Goal: Task Accomplishment & Management: Use online tool/utility

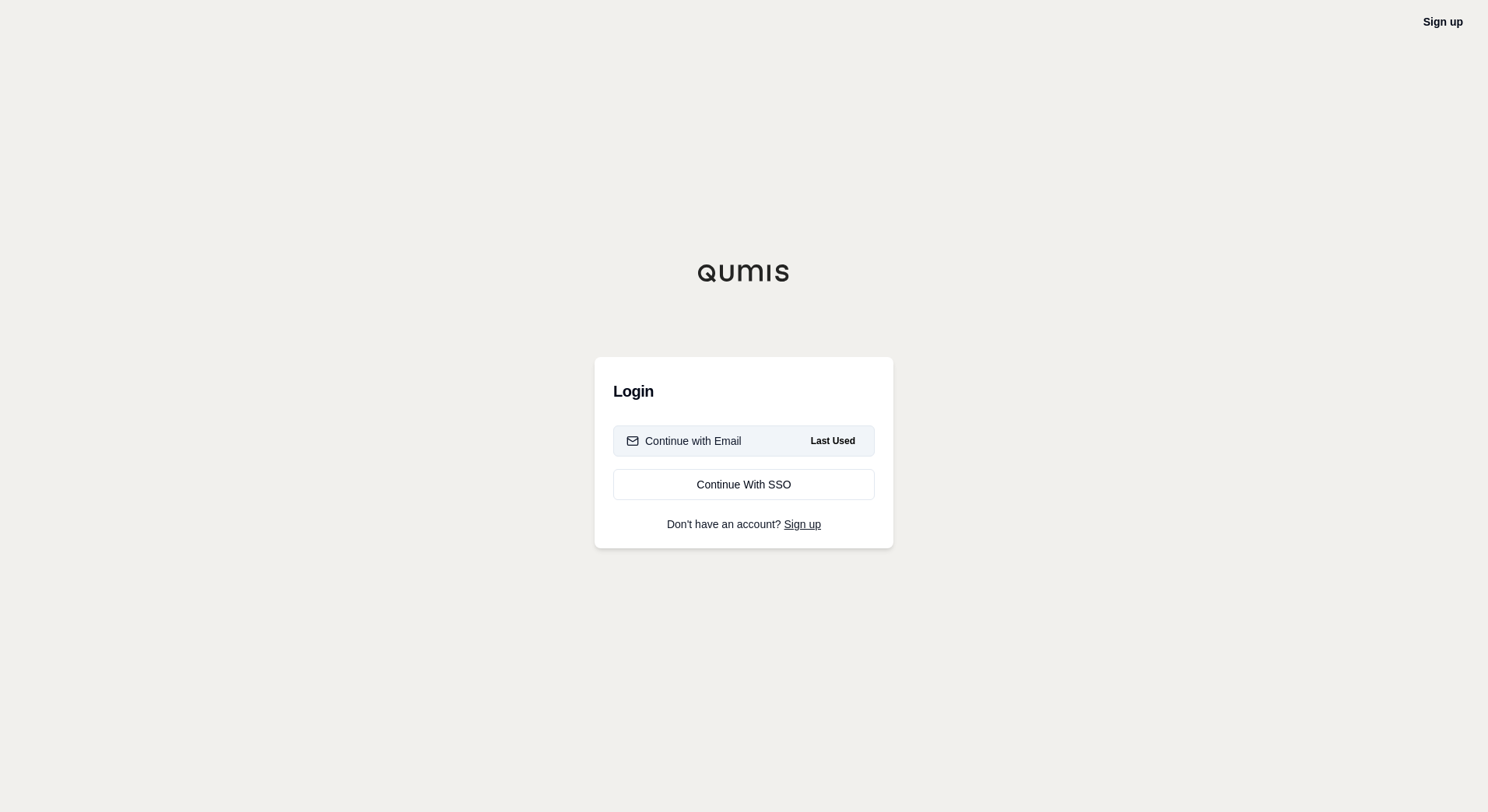
click at [733, 438] on div "Continue with Email" at bounding box center [684, 441] width 115 height 15
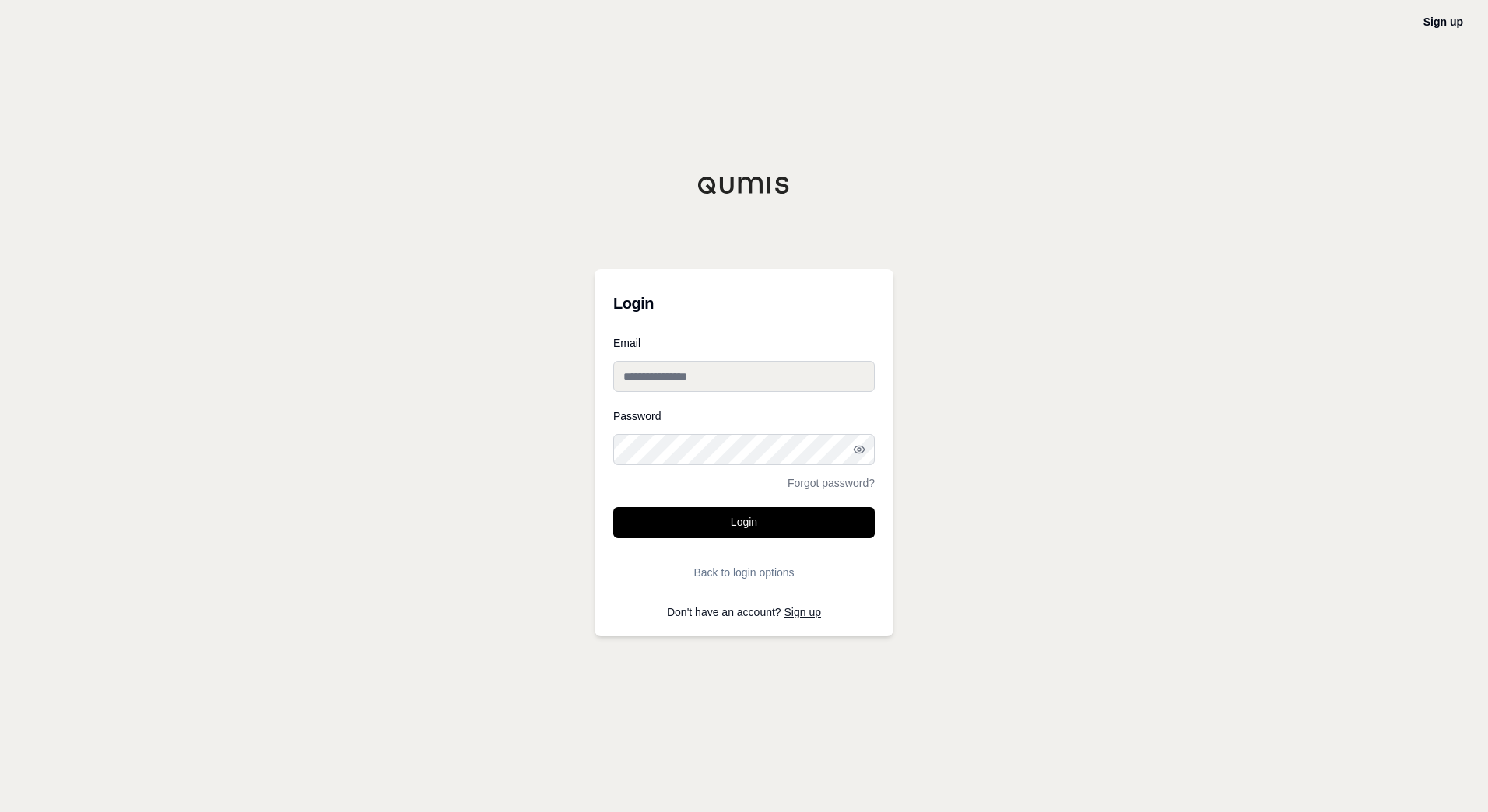
type input "**********"
click at [718, 527] on button "Login" at bounding box center [743, 522] width 262 height 31
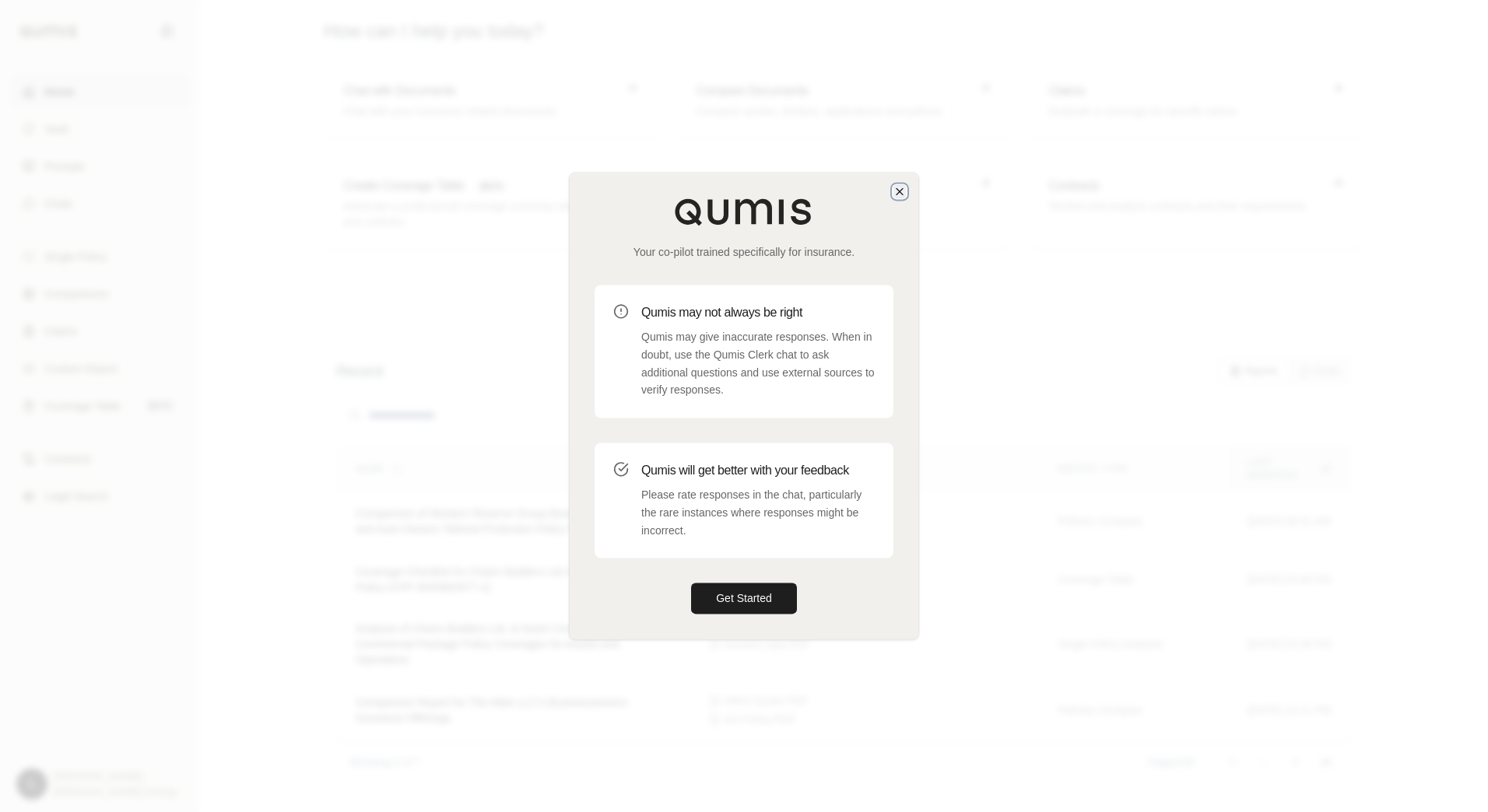
click at [896, 189] on icon "button" at bounding box center [899, 191] width 6 height 6
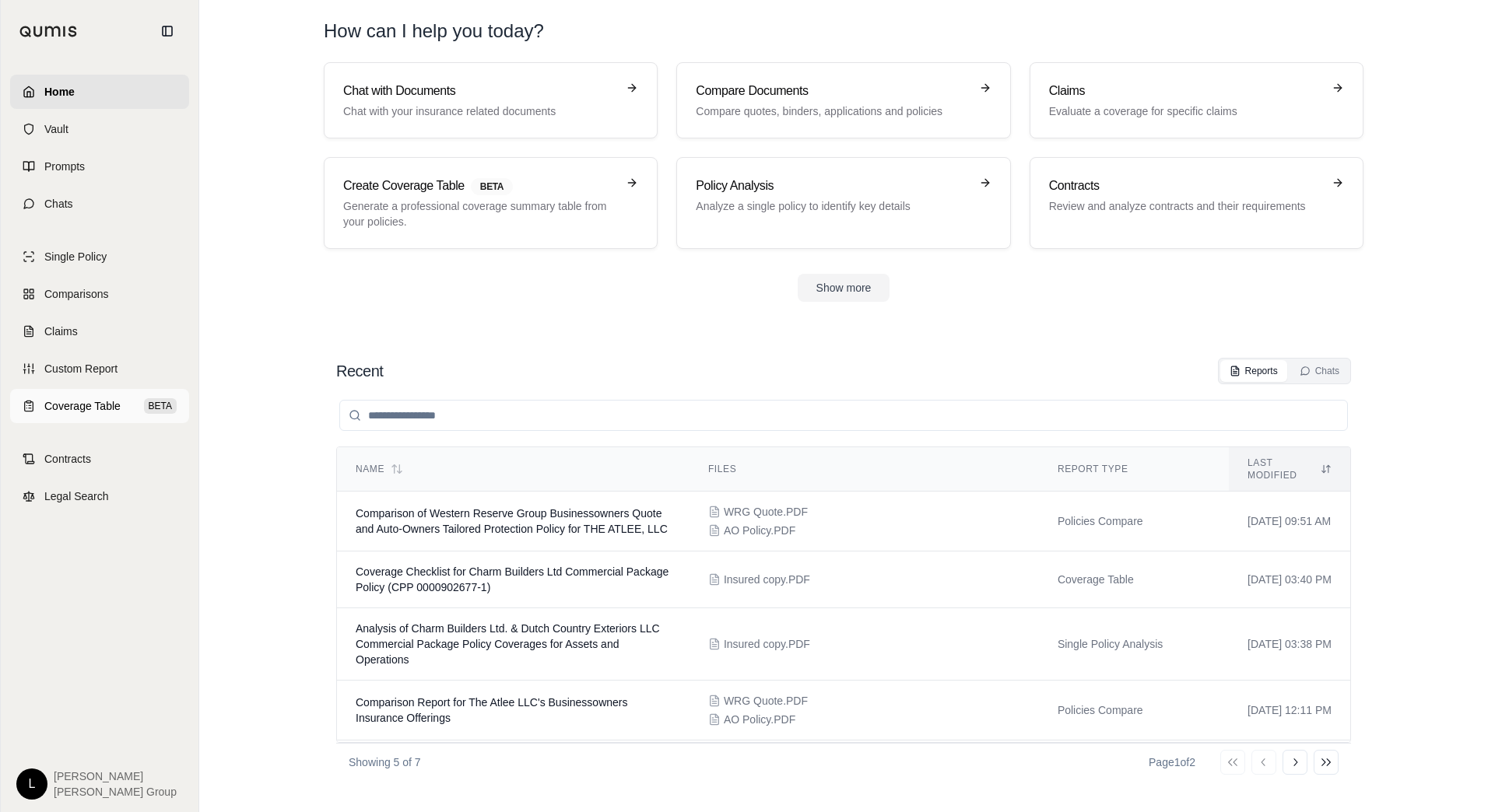
click at [77, 410] on span "Coverage Table" at bounding box center [82, 406] width 77 height 15
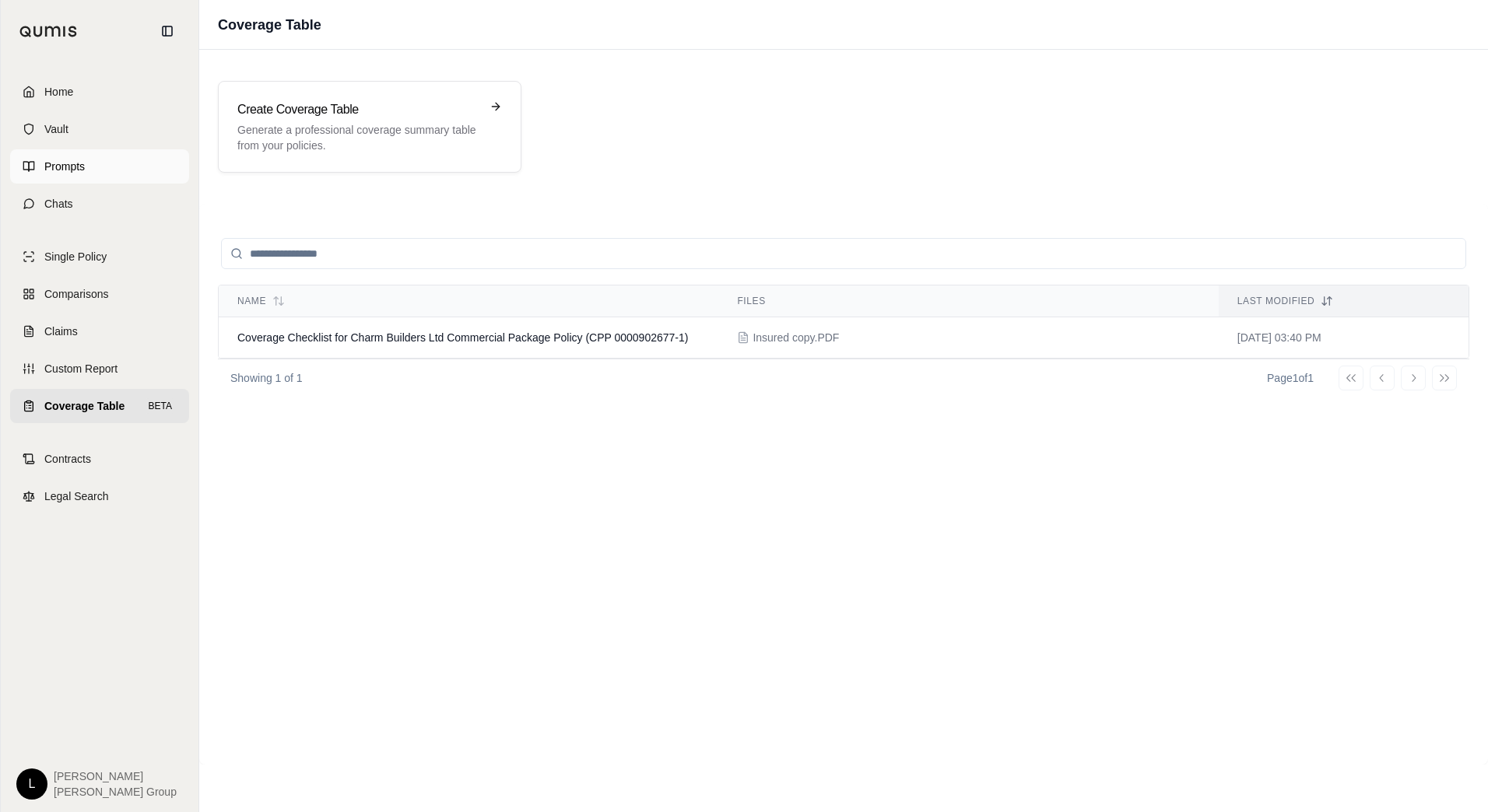
click at [58, 163] on span "Prompts" at bounding box center [64, 167] width 40 height 15
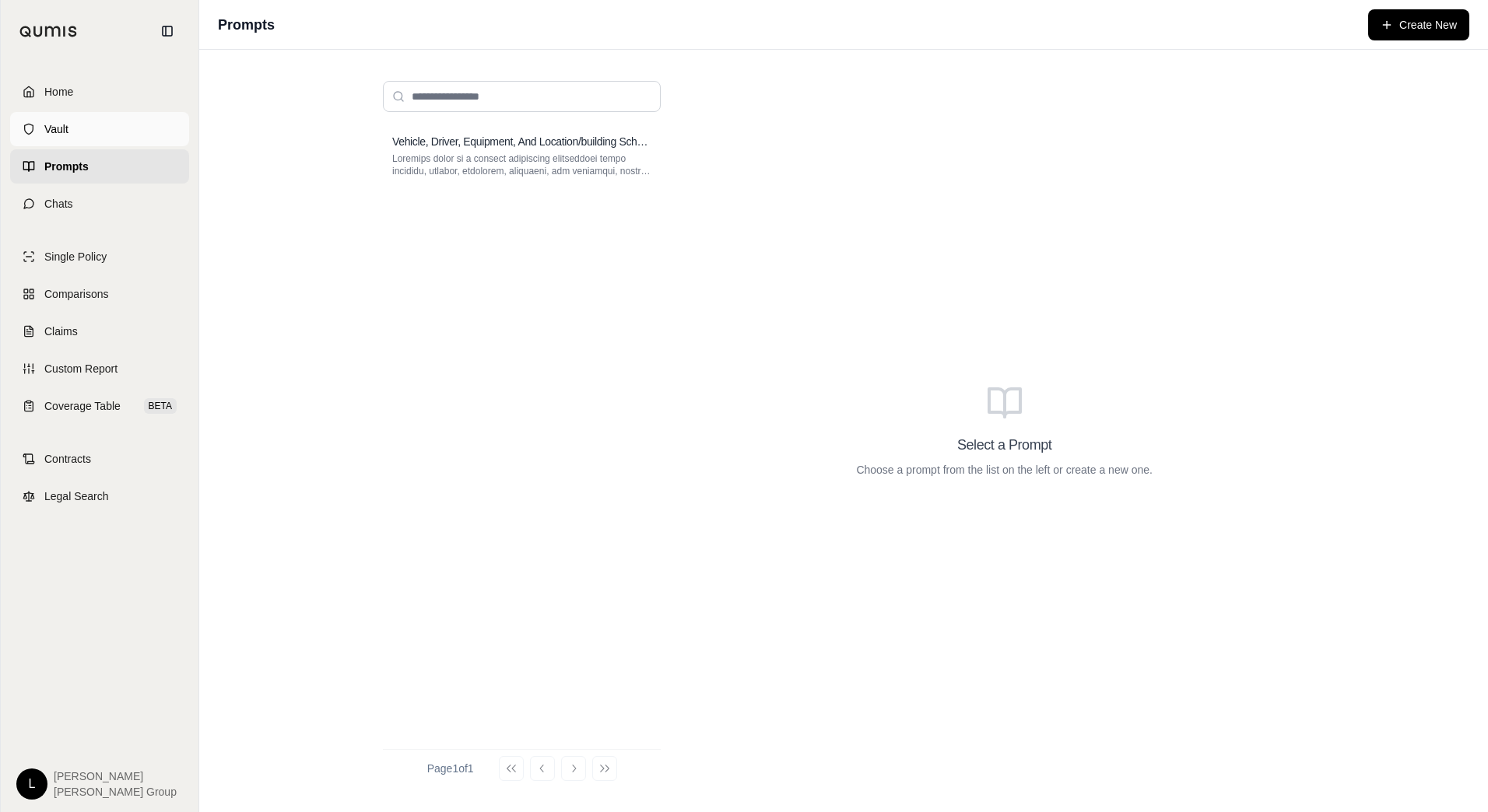
click at [46, 130] on span "Vault" at bounding box center [56, 129] width 24 height 15
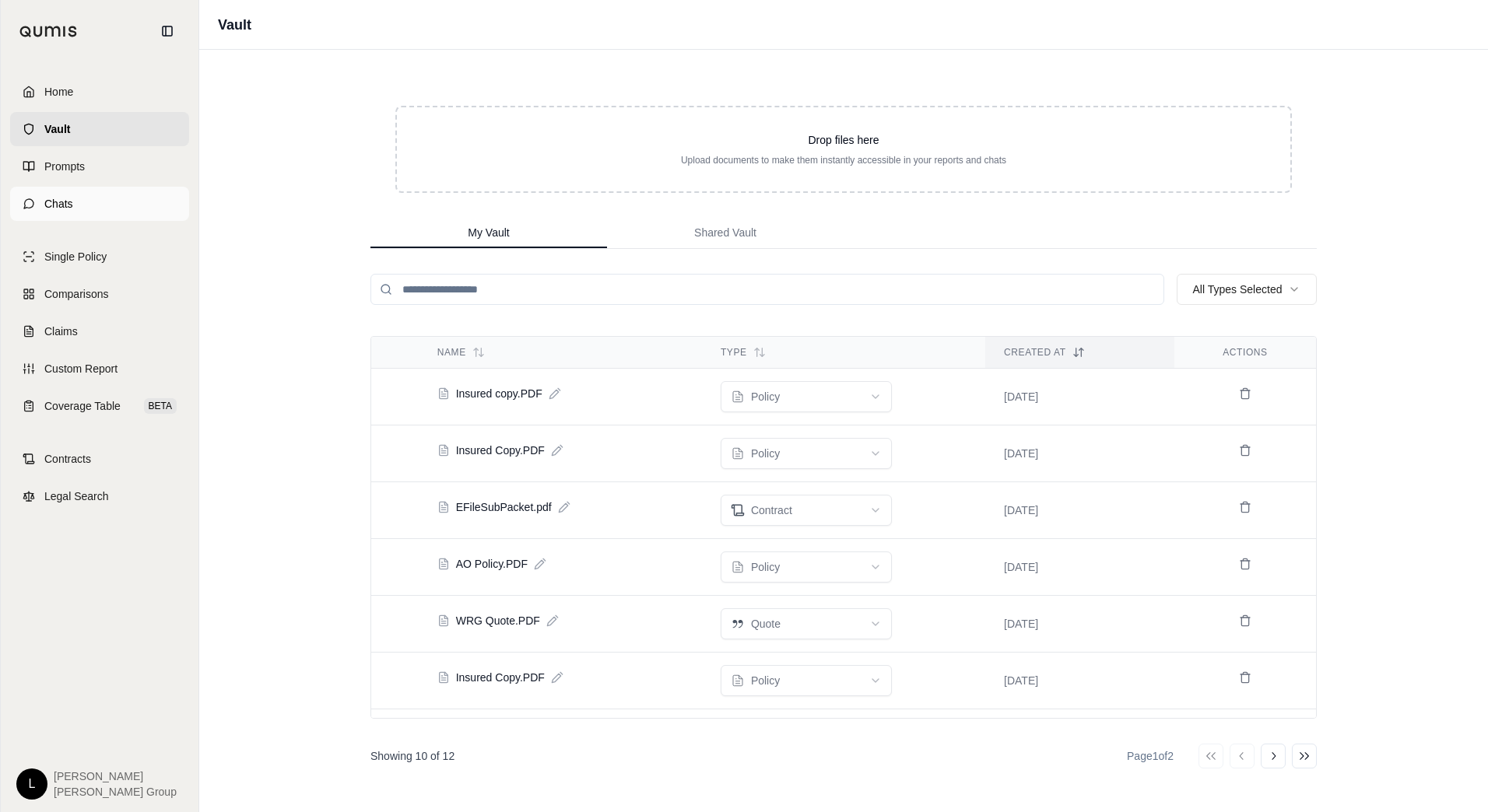
click at [66, 202] on span "Chats" at bounding box center [58, 204] width 29 height 15
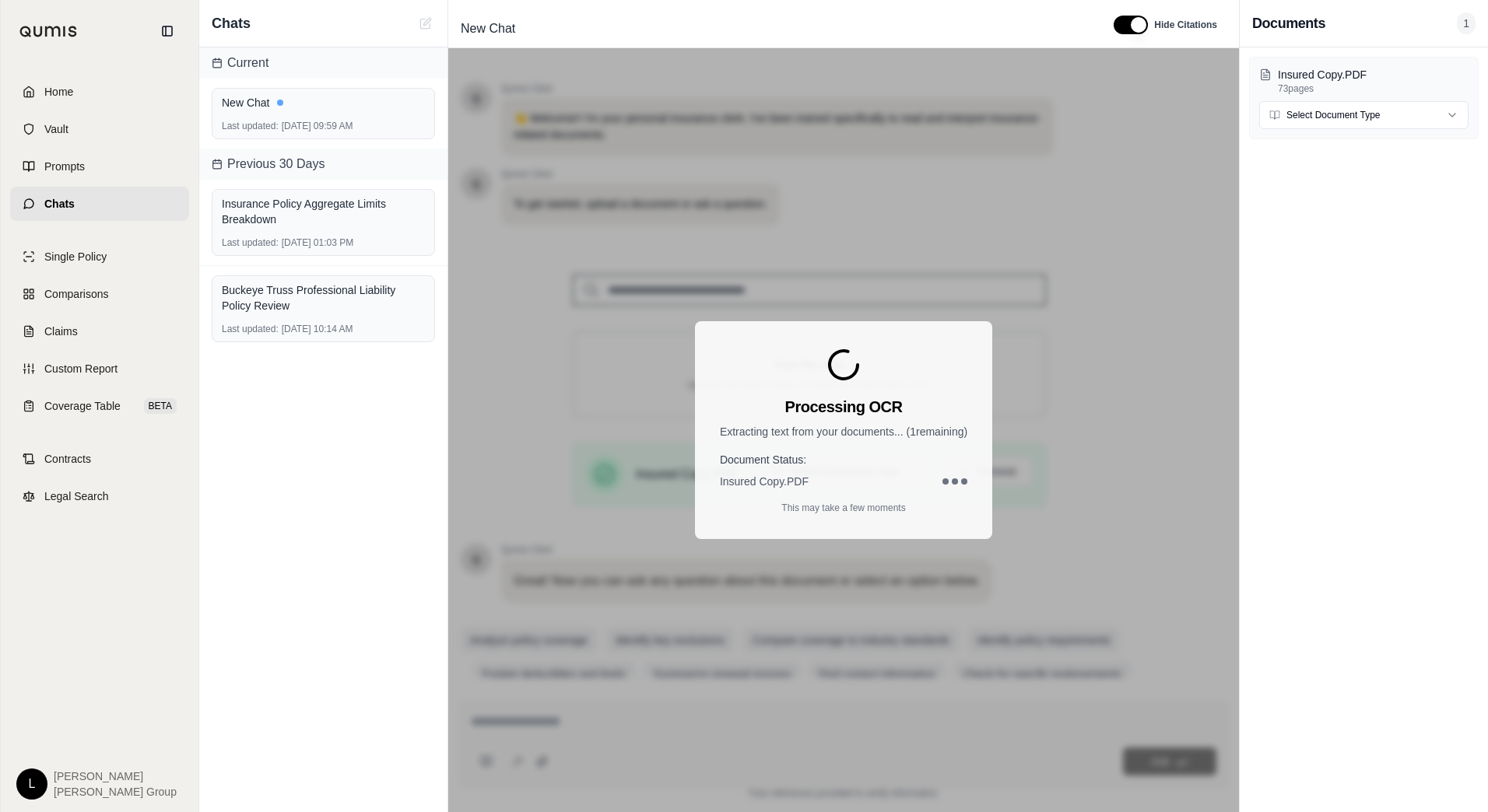
scroll to position [28, 0]
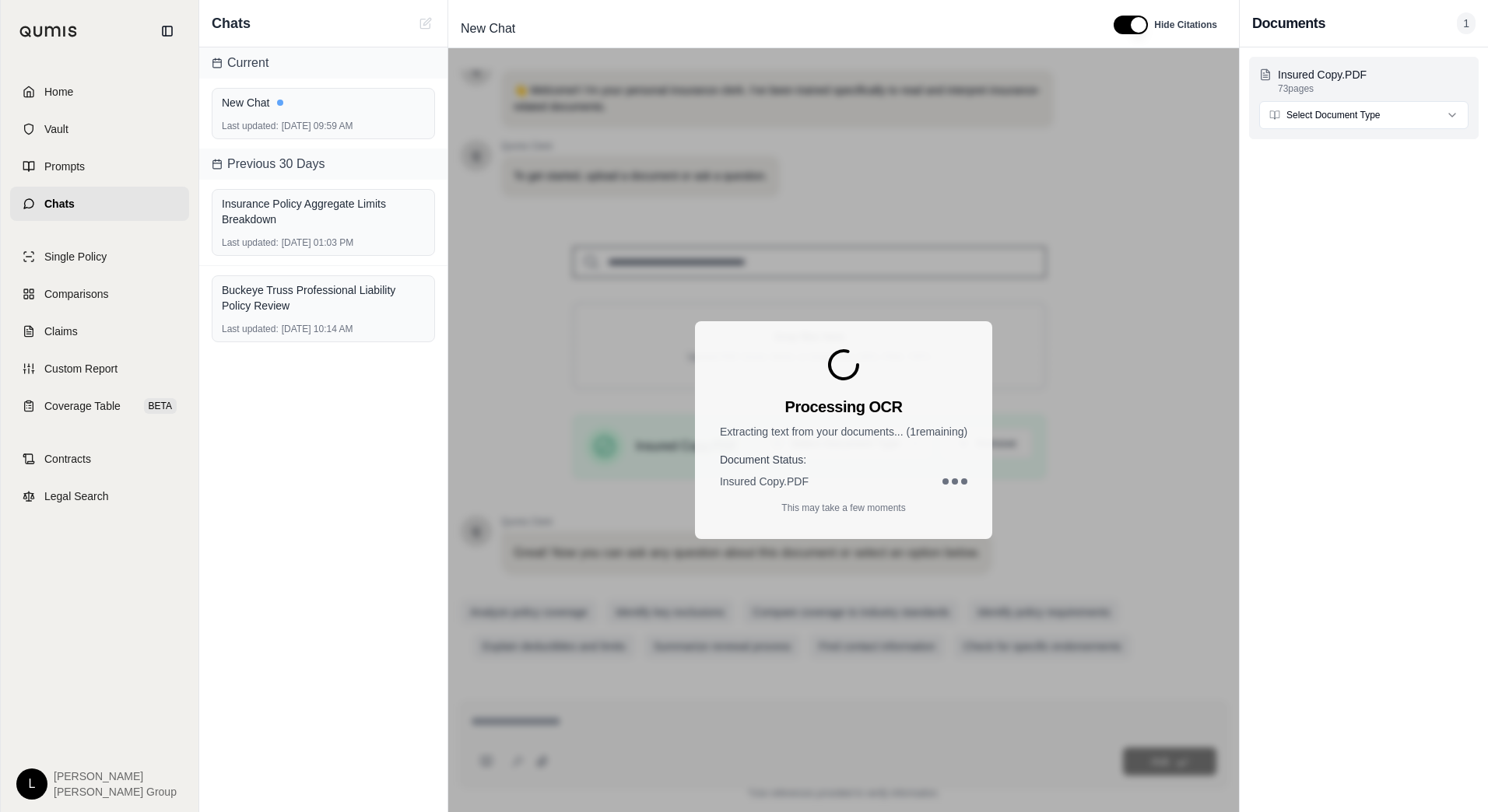
click at [1352, 117] on html "Home Vault Prompts Chats Single Policy Comparisons Claims Custom Report Coverag…" at bounding box center [744, 406] width 1488 height 812
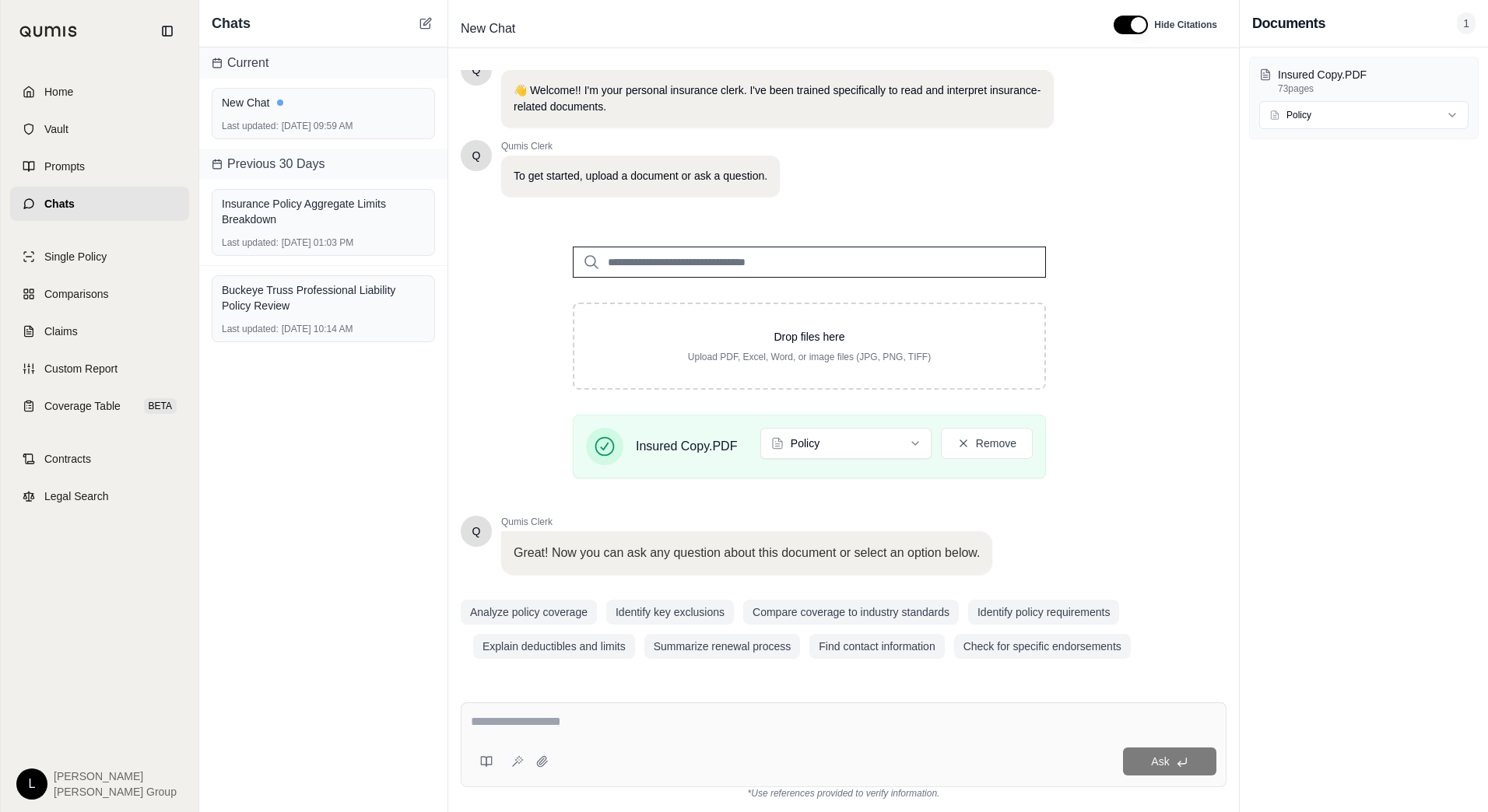
click at [504, 724] on textarea at bounding box center [843, 721] width 745 height 18
type textarea "**********"
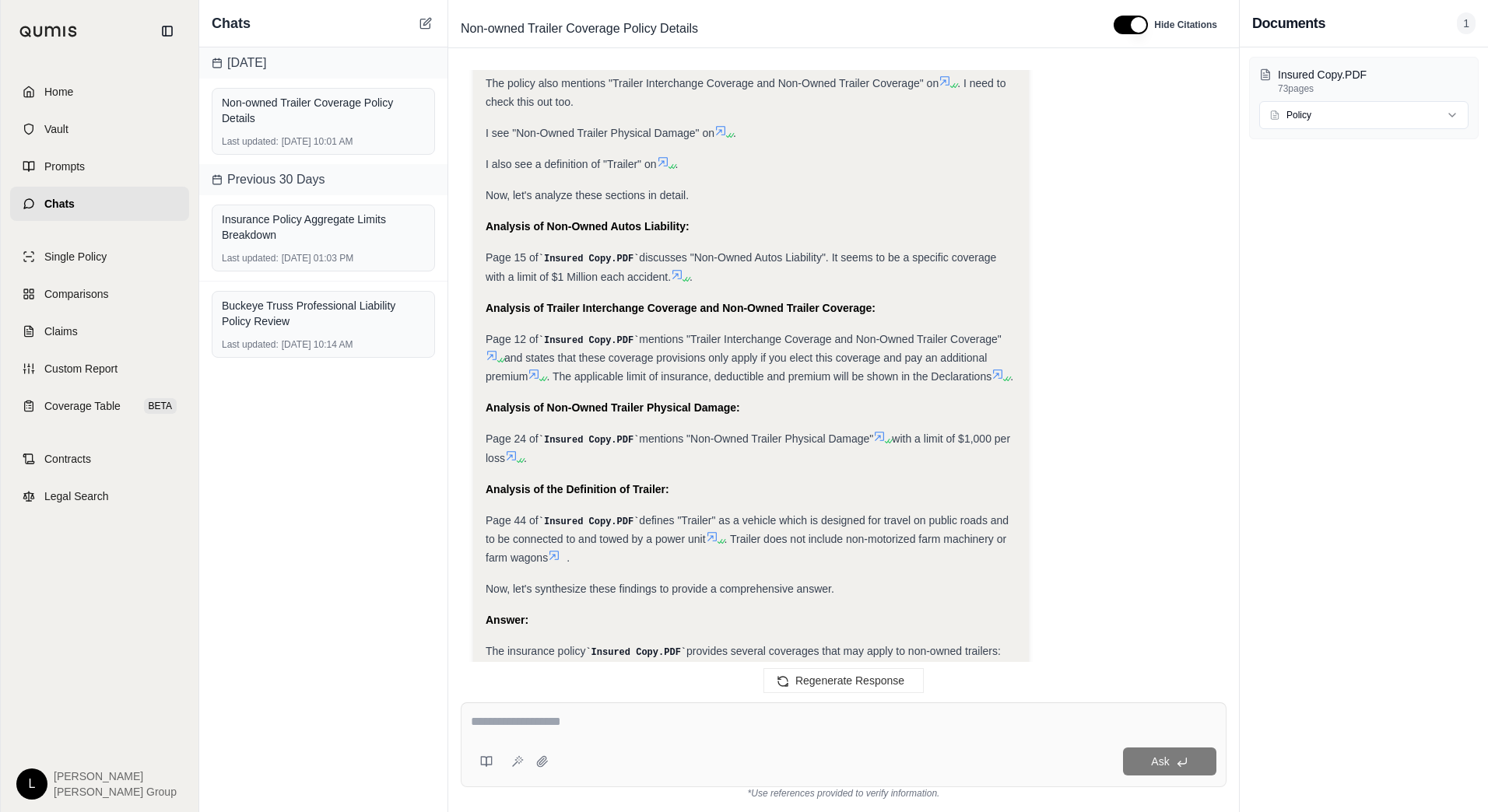
scroll to position [1008, 0]
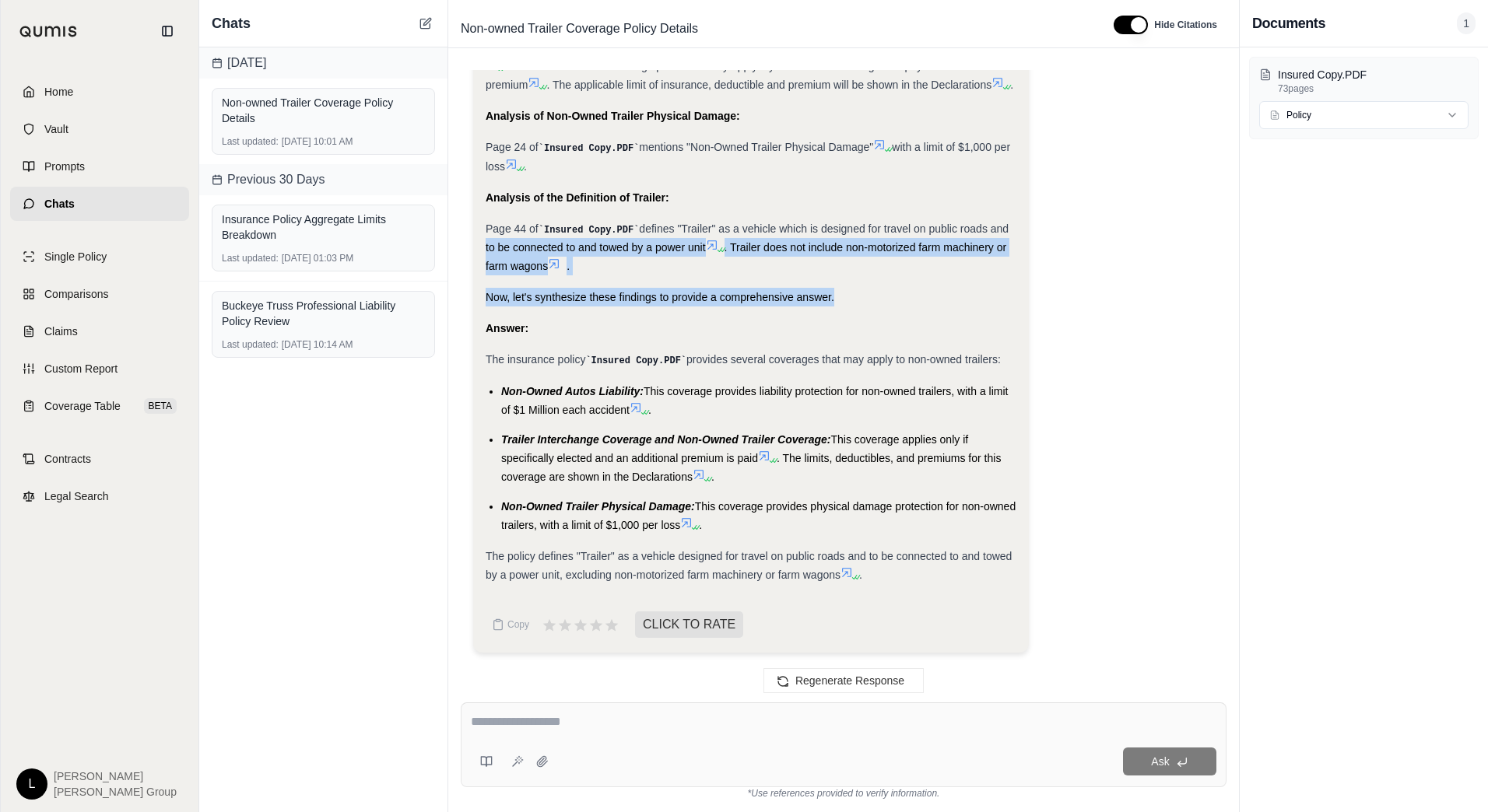
drag, startPoint x: 1078, startPoint y: 242, endPoint x: 1120, endPoint y: 289, distance: 63.0
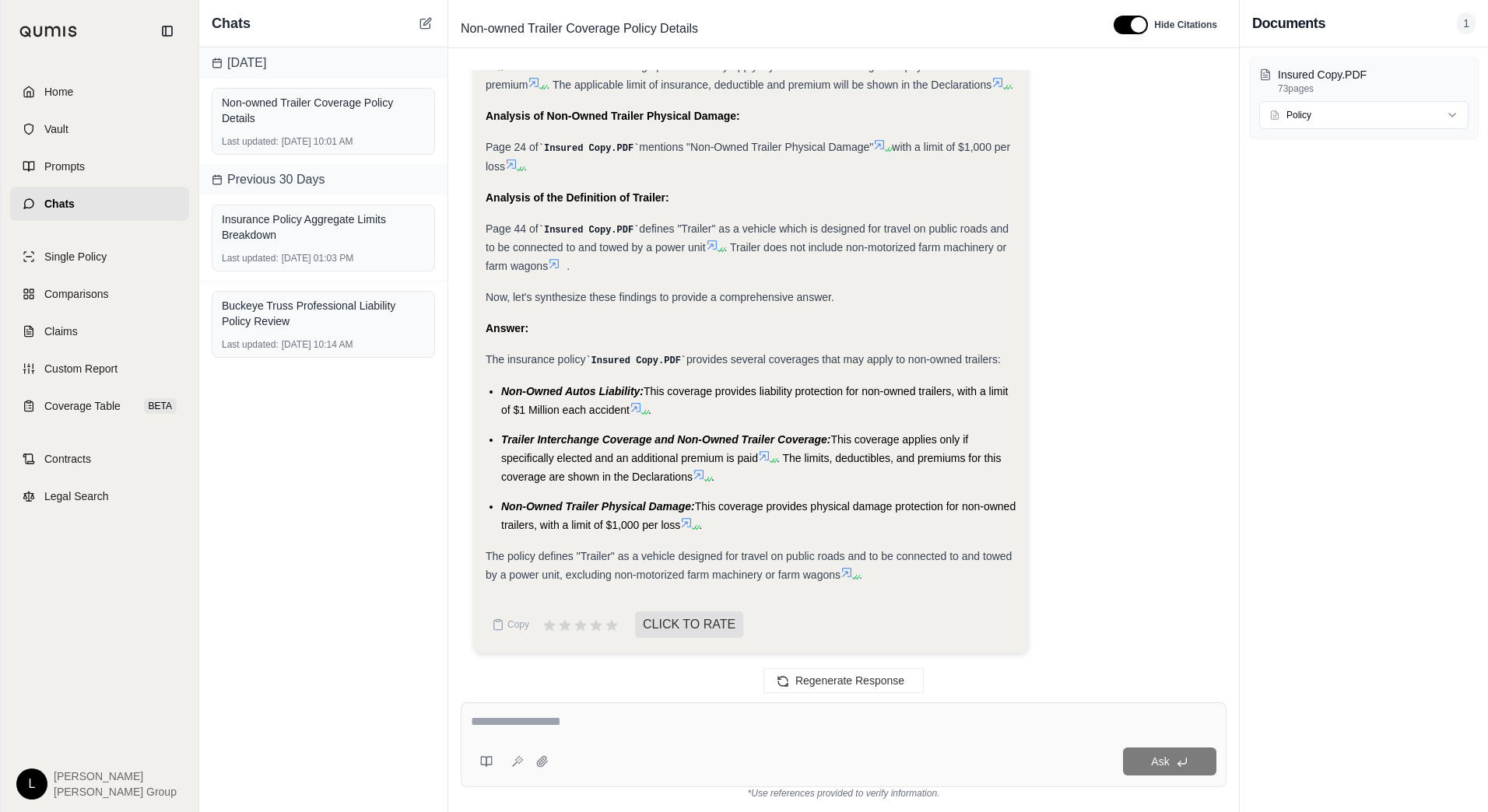
click at [93, 374] on span "Custom Report" at bounding box center [81, 369] width 73 height 15
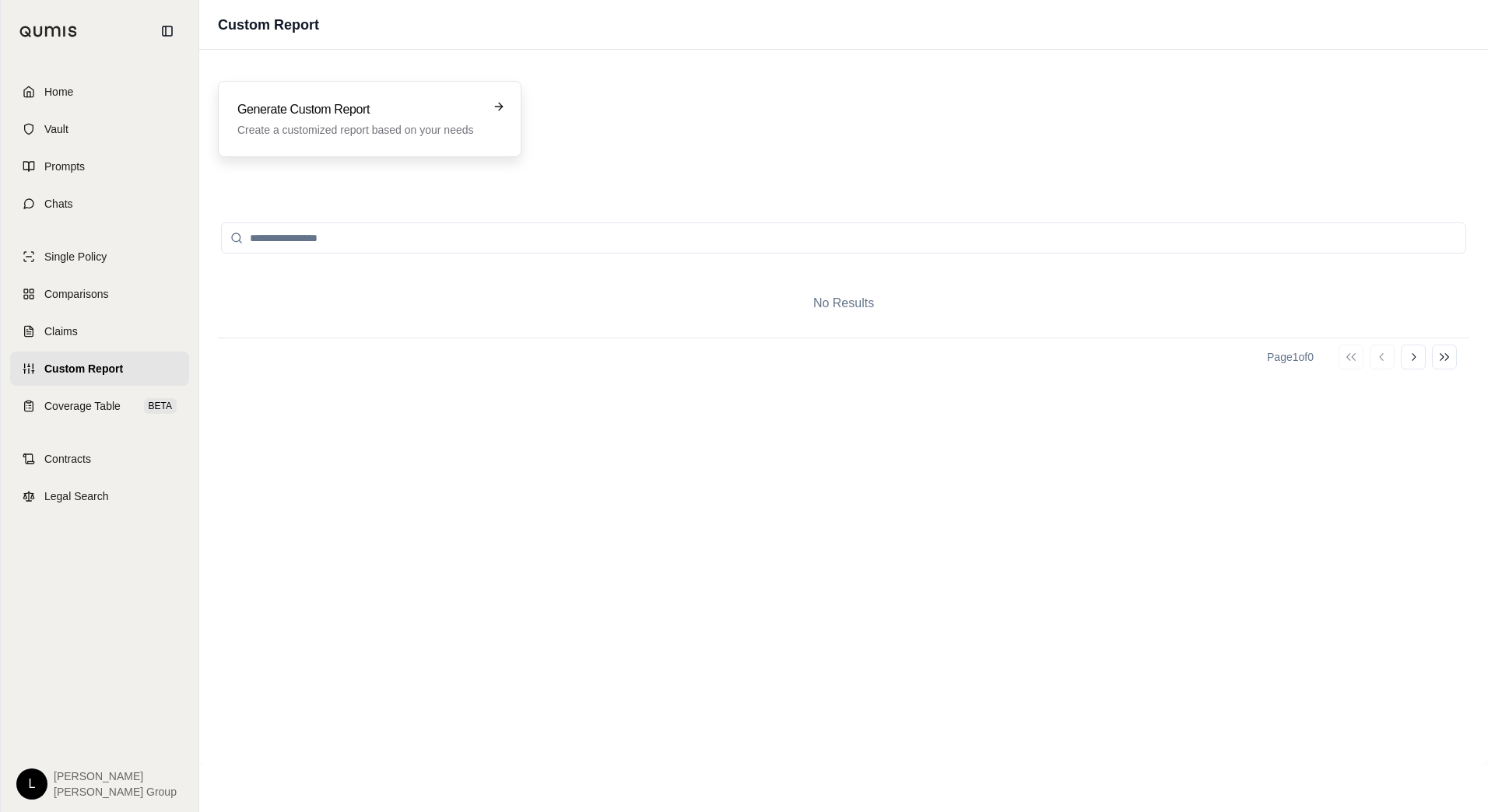
click at [508, 105] on div "Generate Custom Report Create a customized report based on your needs" at bounding box center [369, 119] width 303 height 77
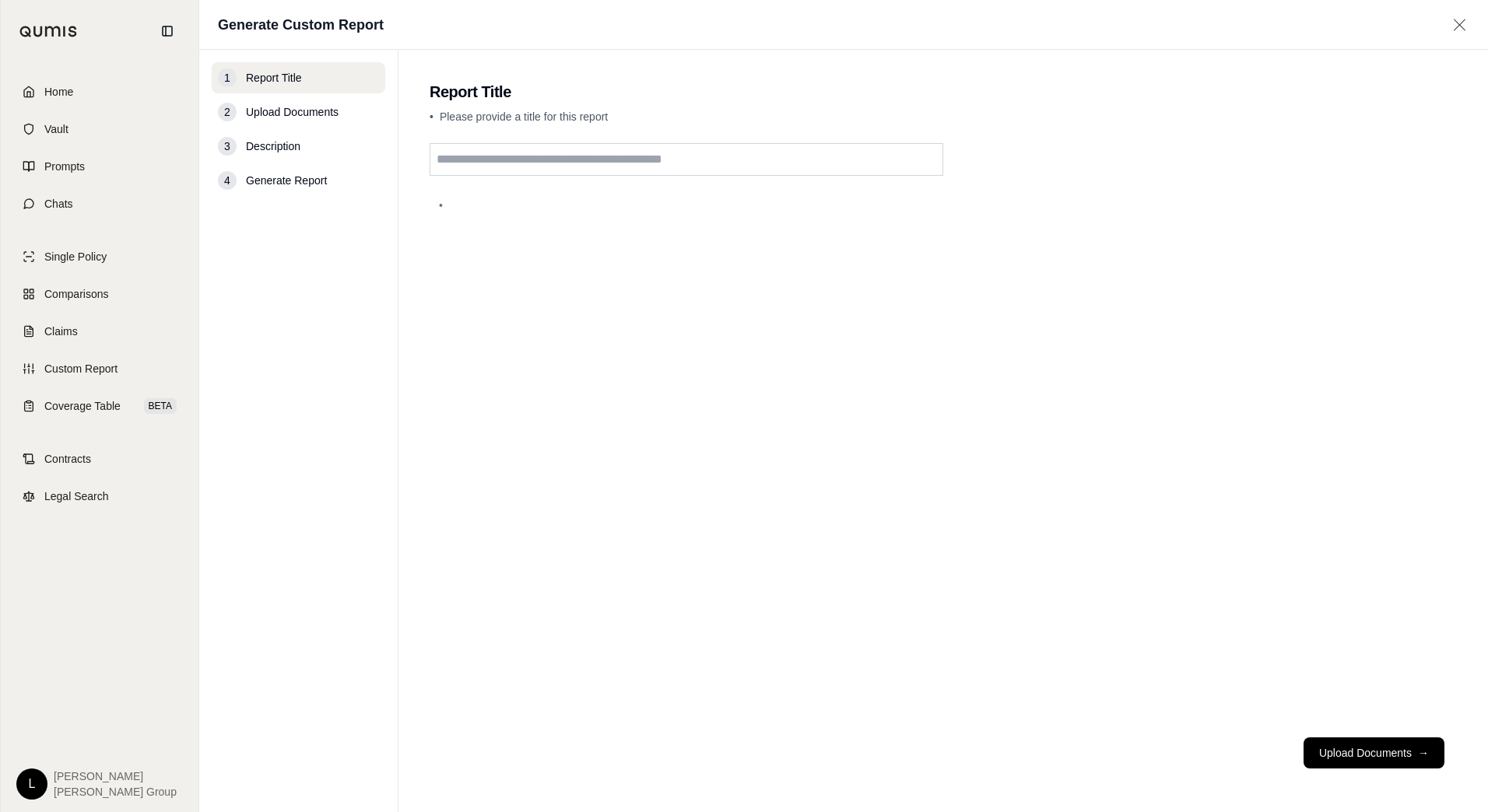
click at [1454, 23] on icon at bounding box center [1459, 25] width 19 height 15
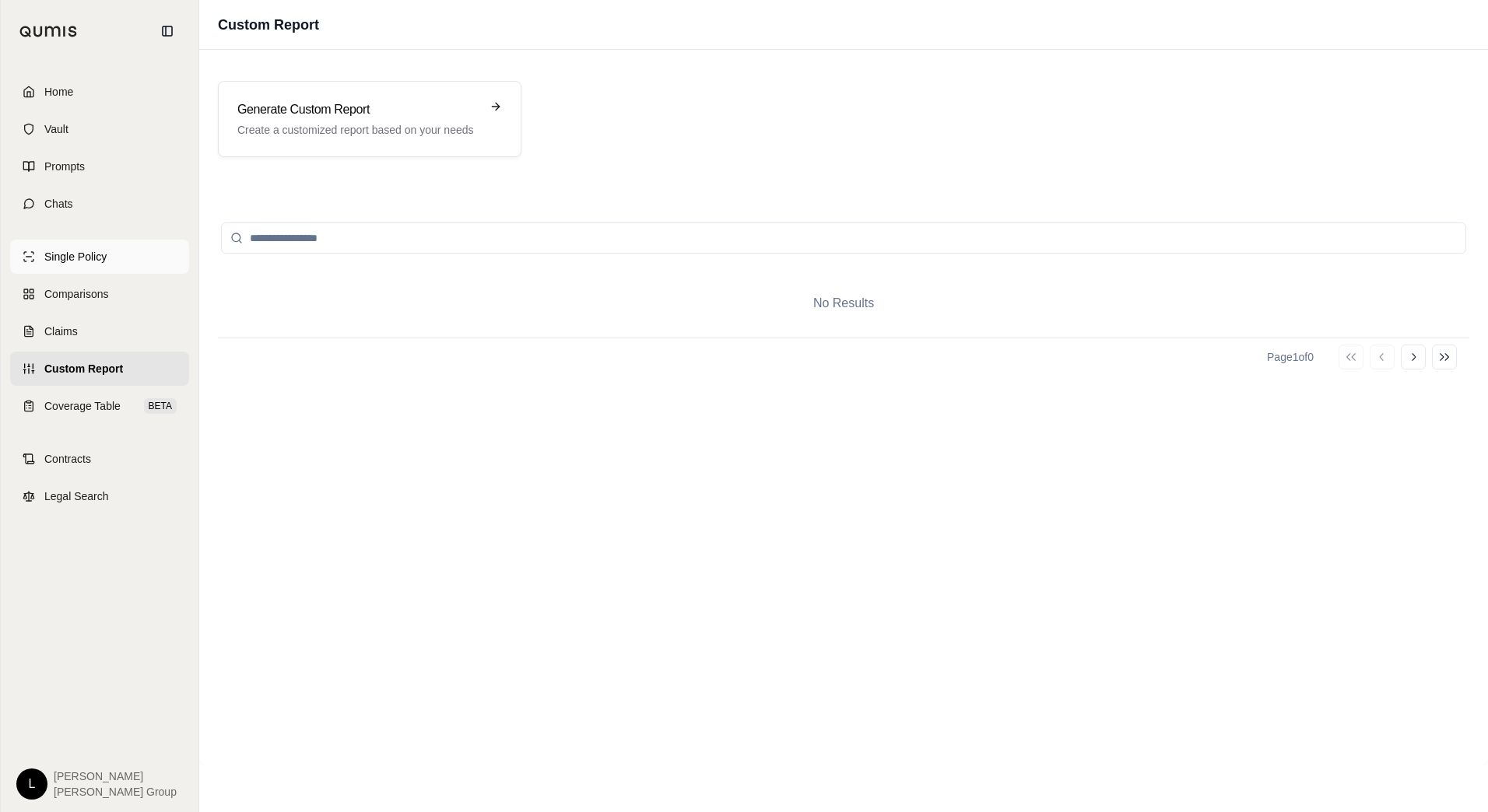
click at [73, 254] on span "Single Policy" at bounding box center [75, 257] width 62 height 15
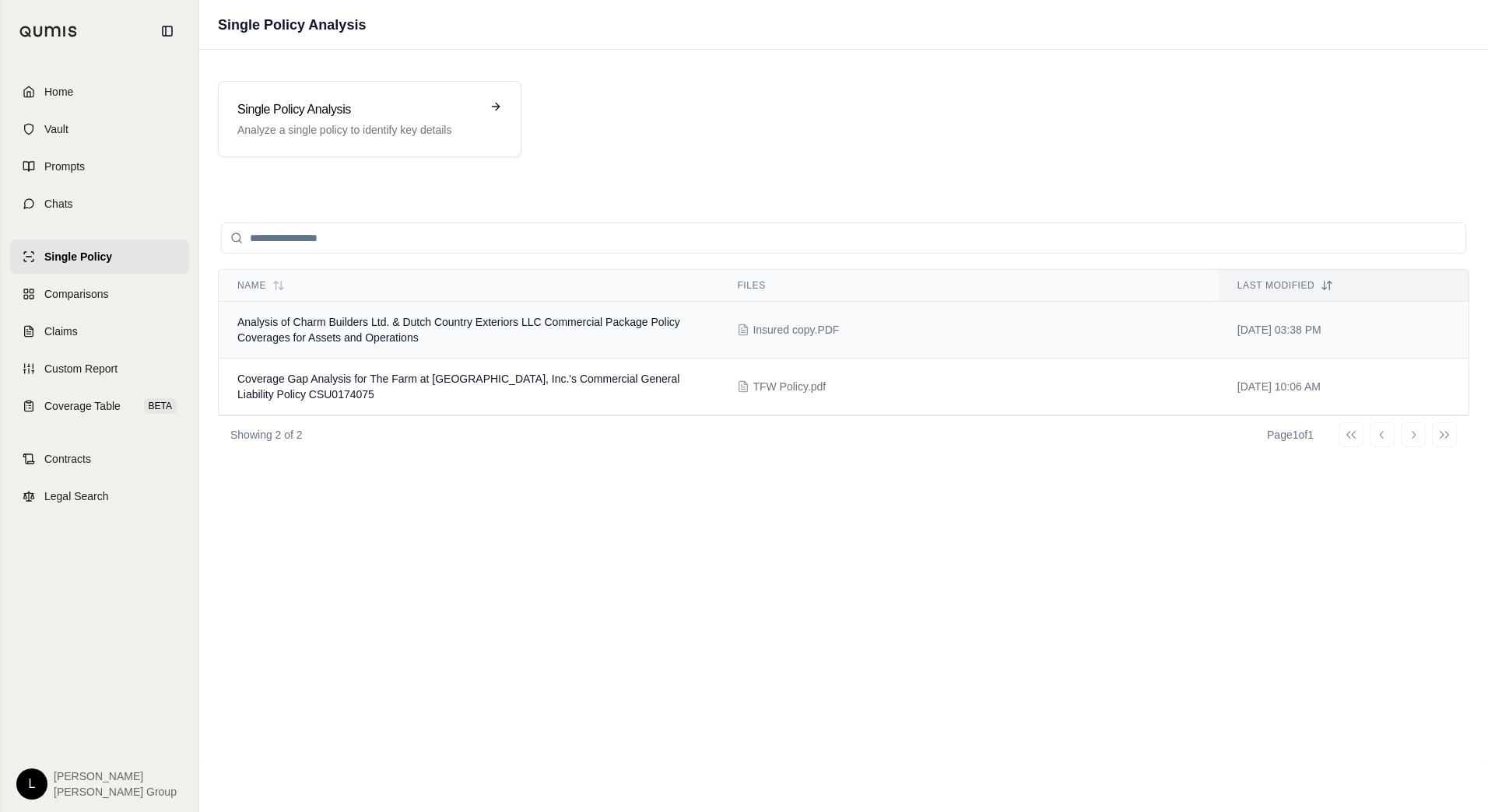
click at [1005, 341] on td "Insured copy.PDF" at bounding box center [967, 330] width 500 height 57
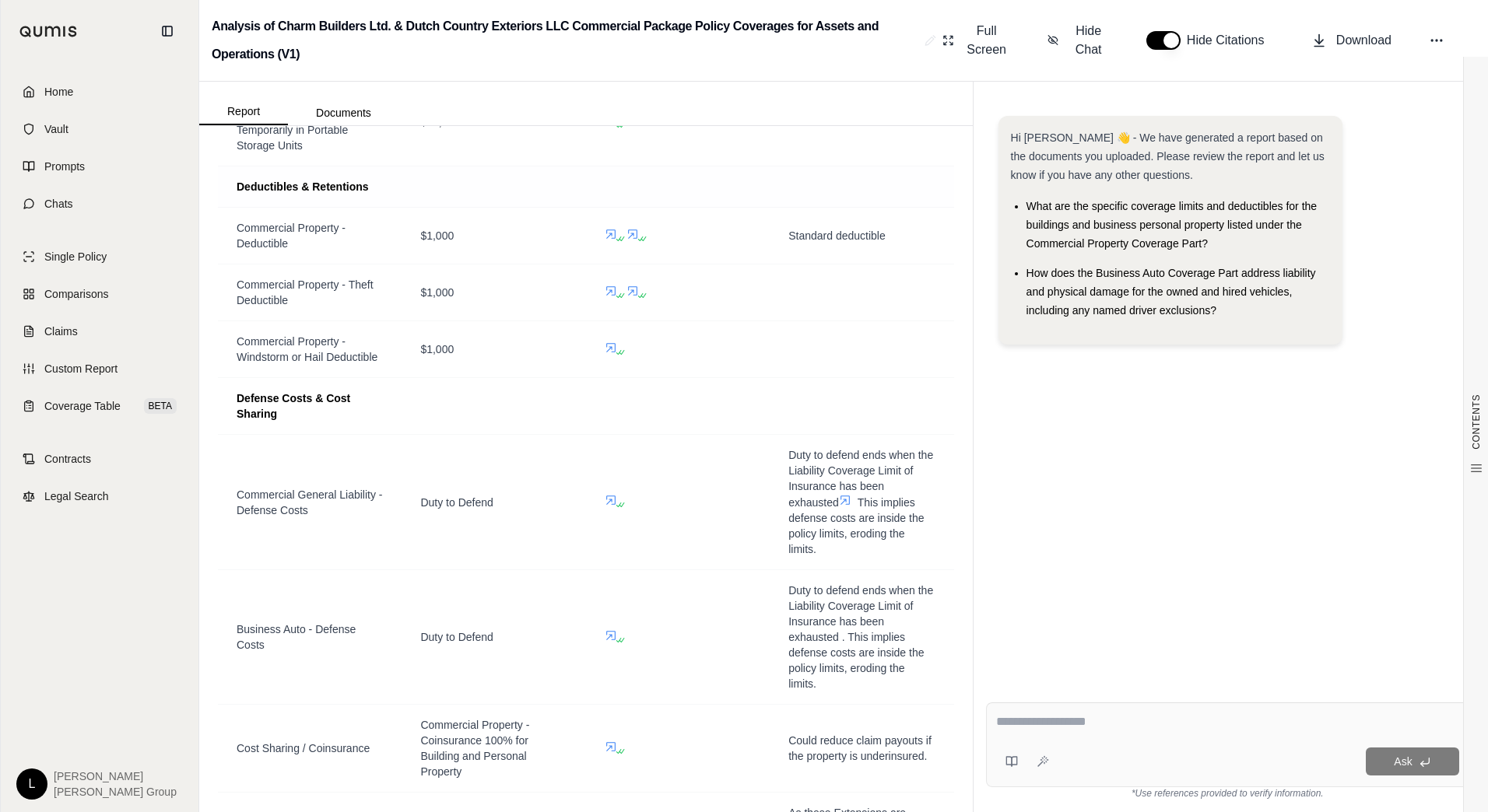
scroll to position [2723, 0]
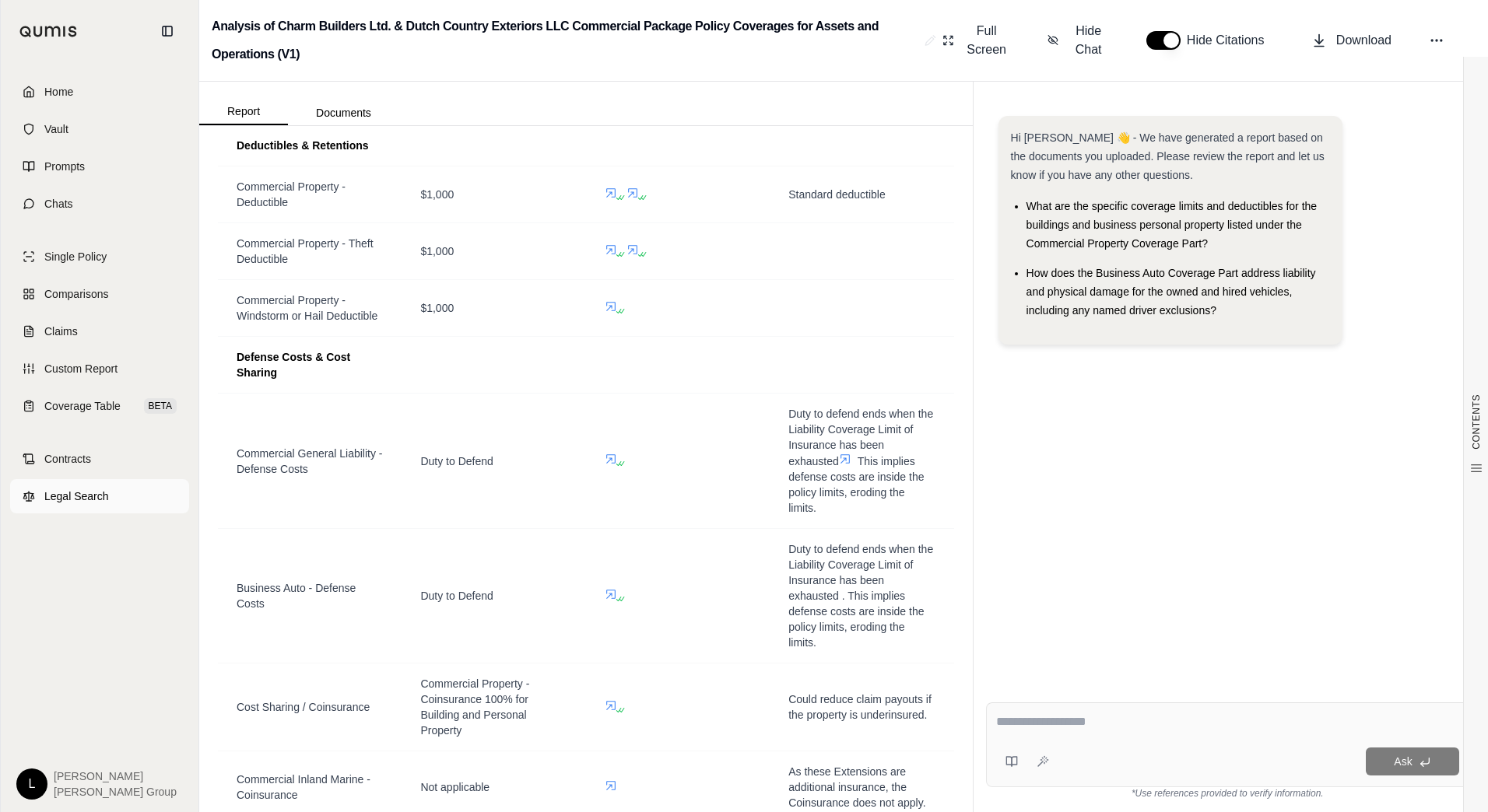
click at [85, 498] on span "Legal Search" at bounding box center [76, 497] width 64 height 15
click at [116, 460] on link "Contracts" at bounding box center [100, 459] width 179 height 35
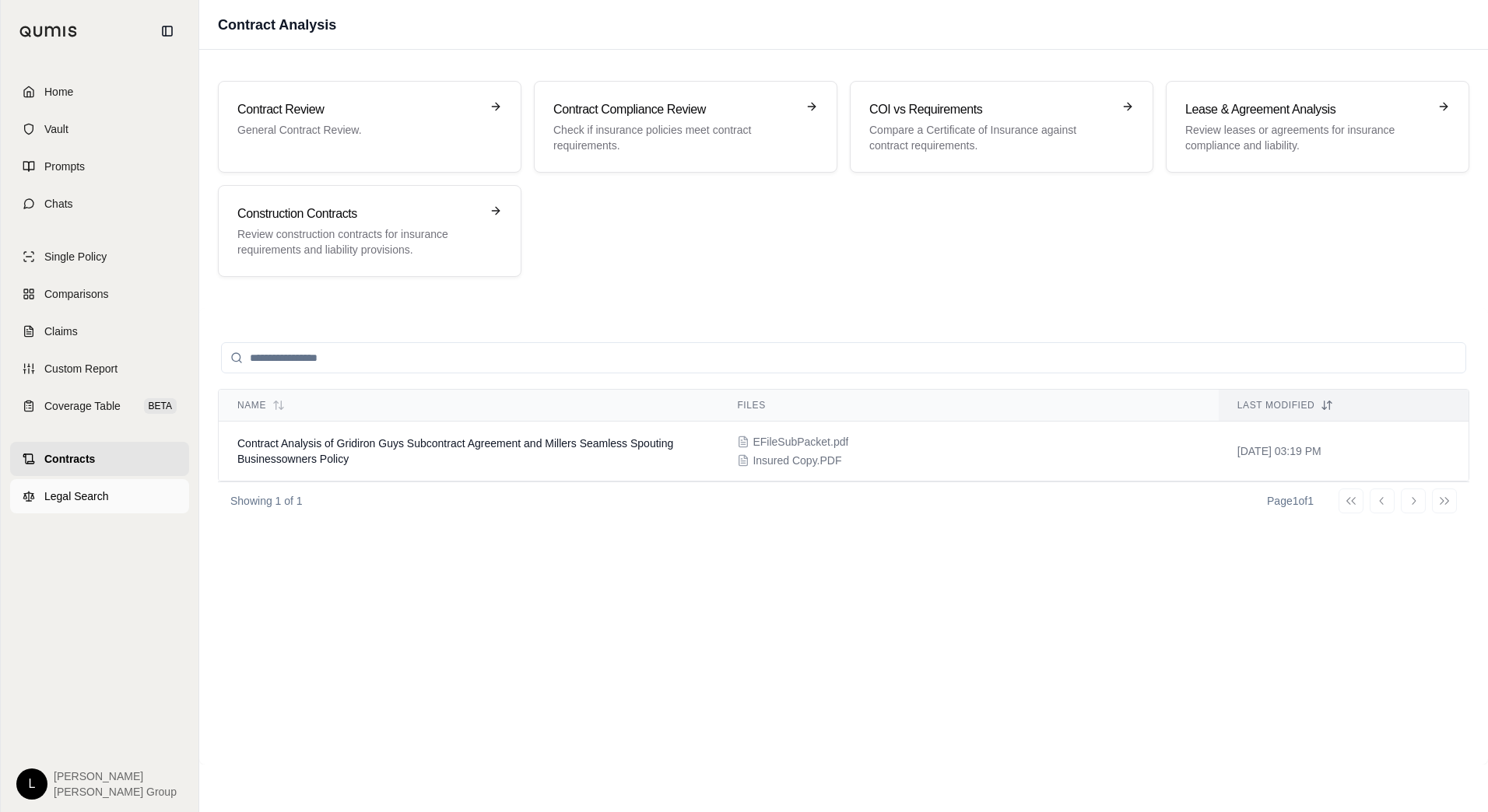
click at [102, 501] on span "Legal Search" at bounding box center [76, 497] width 64 height 15
click at [351, 510] on div "Showing 1 of 1 Page 1 of 1 Go to first page Go to previous page Go to next page…" at bounding box center [843, 500] width 1251 height 38
click at [730, 249] on div "Contract Review General Contract Review. Contract Compliance Review Check if in…" at bounding box center [843, 178] width 1251 height 197
click at [725, 262] on div "Contract Review General Contract Review. Contract Compliance Review Check if in…" at bounding box center [843, 178] width 1251 height 197
click at [1147, 249] on div "Contract Review General Contract Review. Contract Compliance Review Check if in…" at bounding box center [843, 178] width 1251 height 197
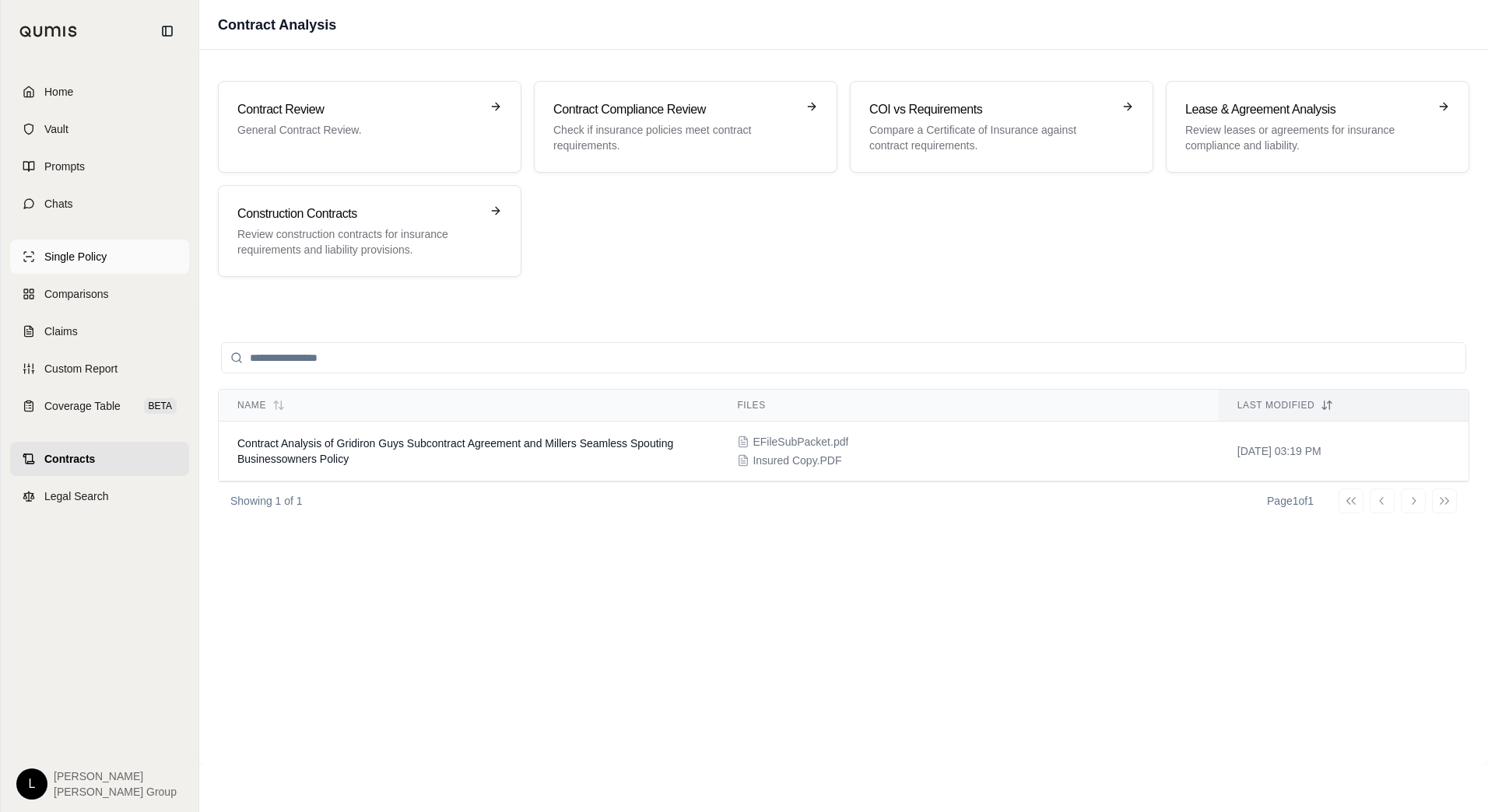
click at [77, 254] on span "Single Policy" at bounding box center [75, 257] width 62 height 15
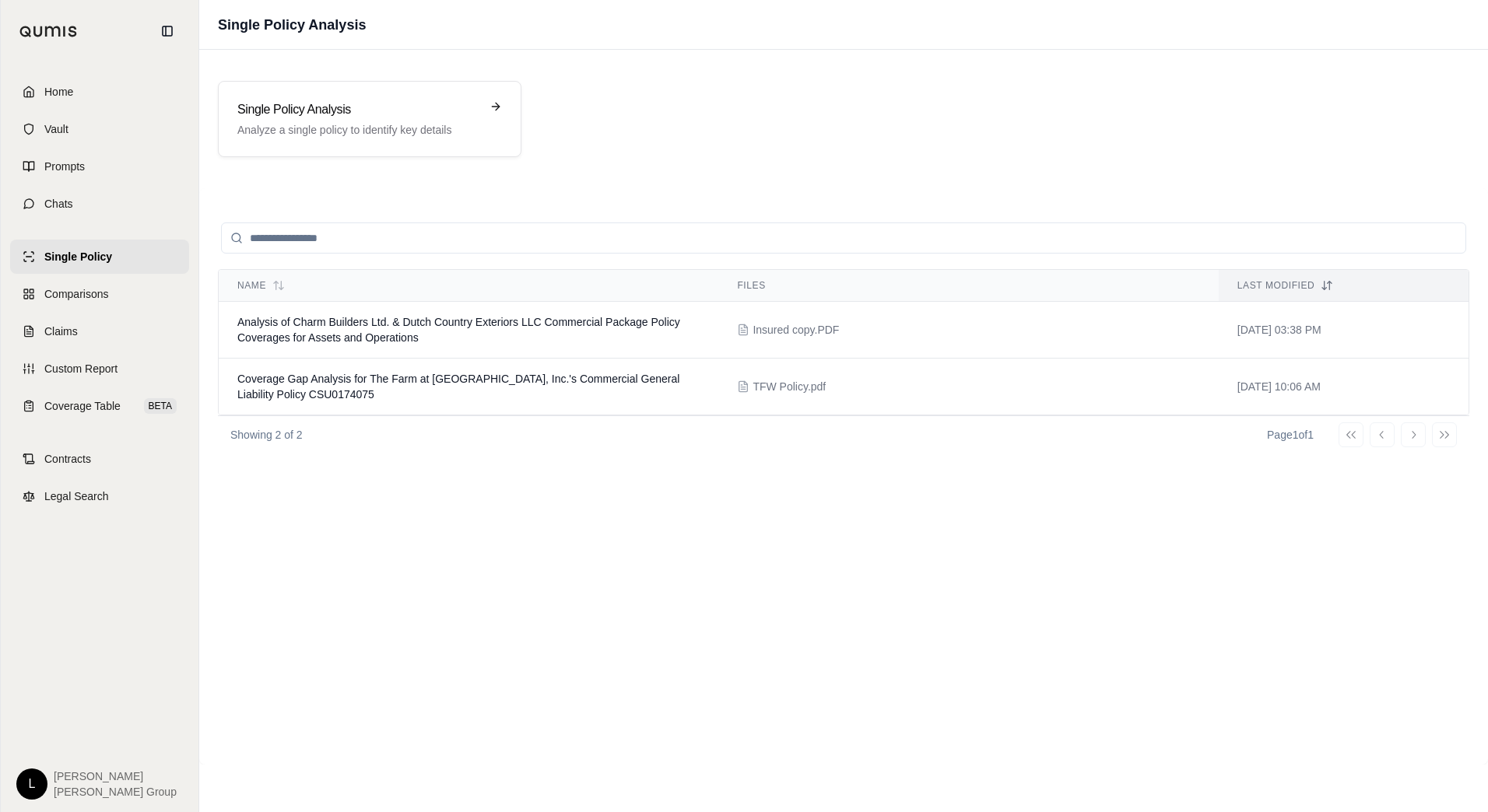
click at [319, 157] on div "Single Policy Analysis Analyze a single policy to identify key details" at bounding box center [844, 119] width 1289 height 113
click at [345, 125] on p "Analyze a single policy to identify key details" at bounding box center [359, 129] width 243 height 15
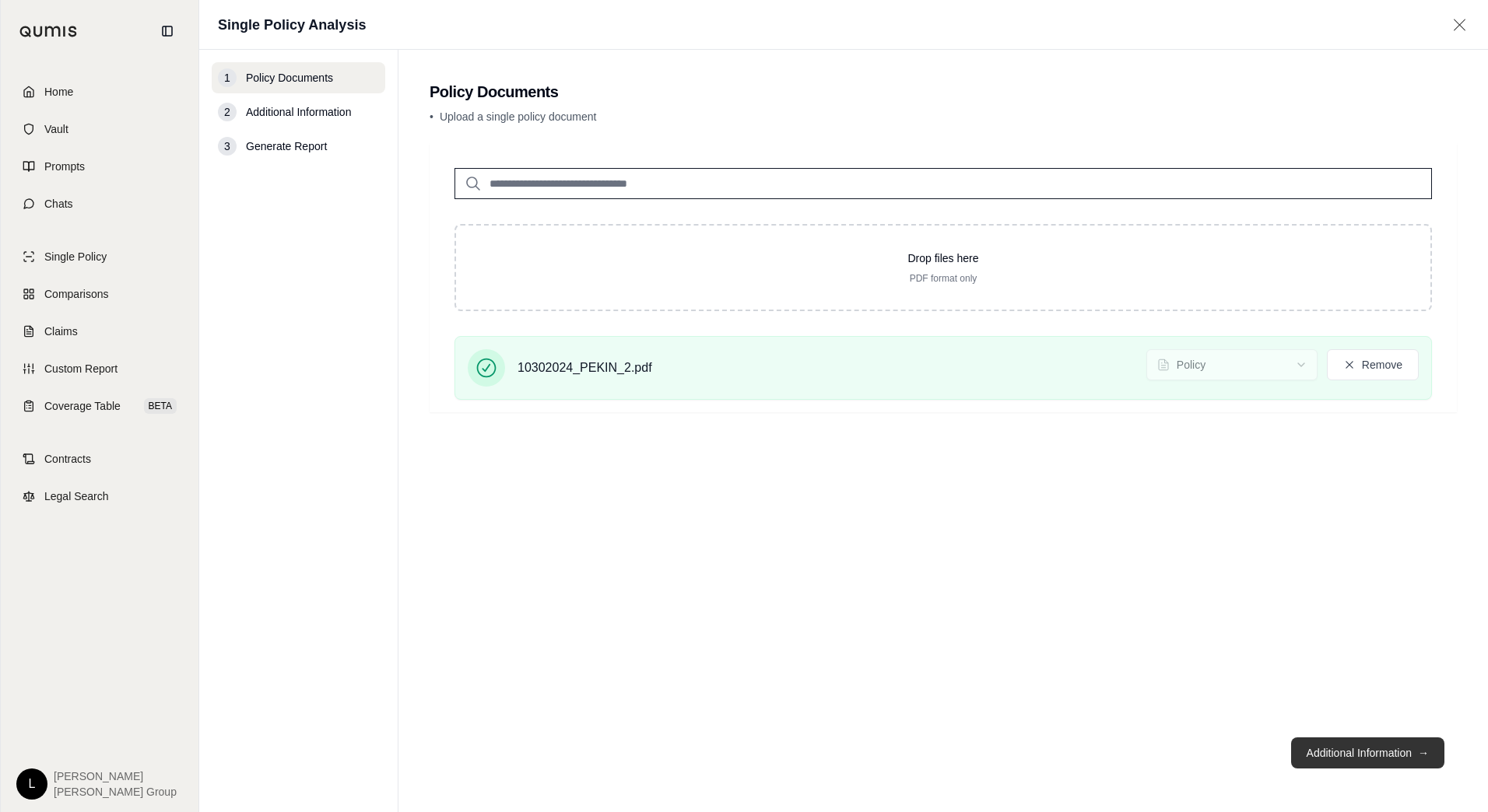
click at [1341, 748] on button "Additional Information →" at bounding box center [1367, 753] width 153 height 31
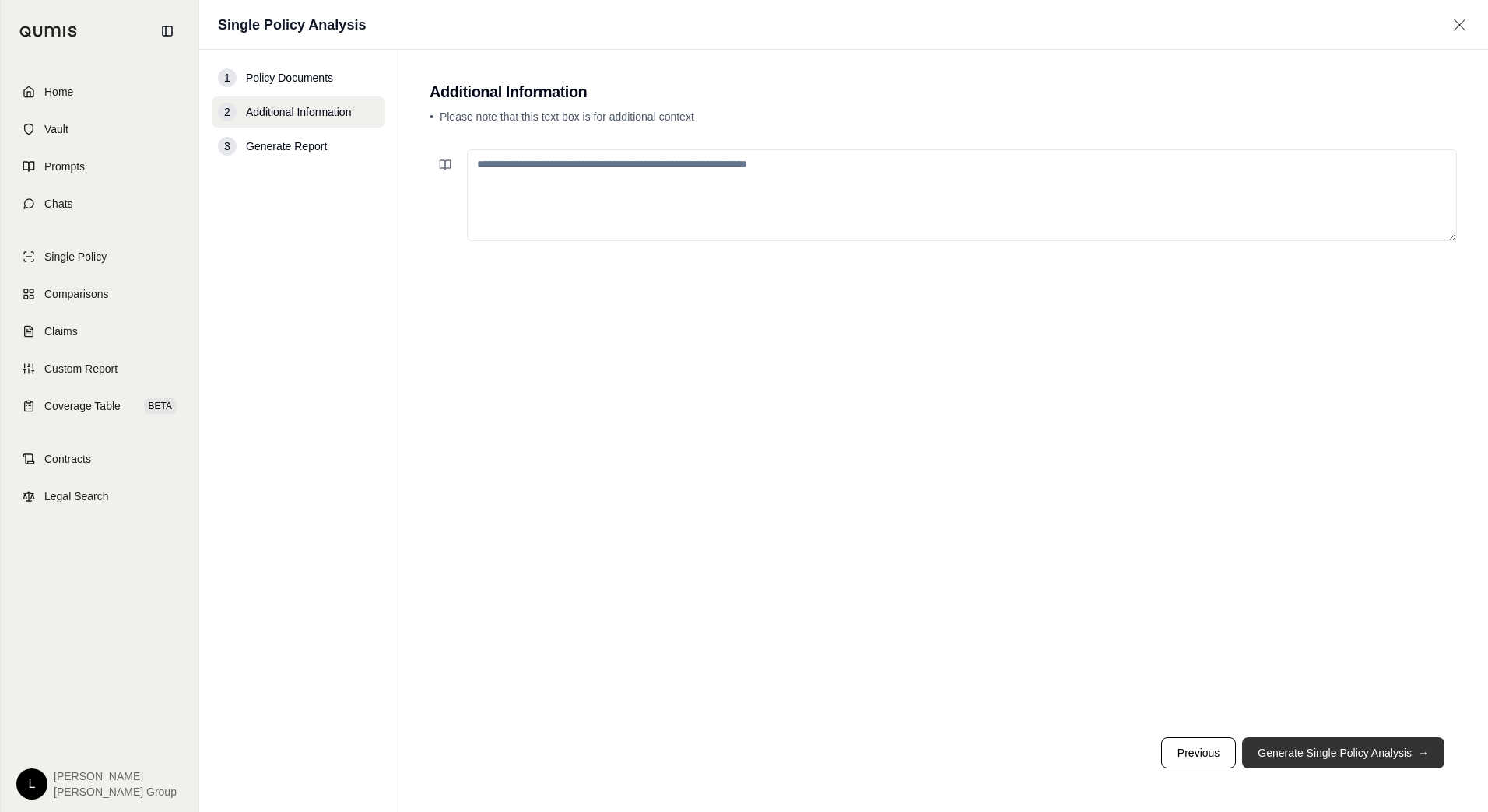
click at [1317, 754] on button "Generate Single Policy Analysis →" at bounding box center [1342, 753] width 202 height 31
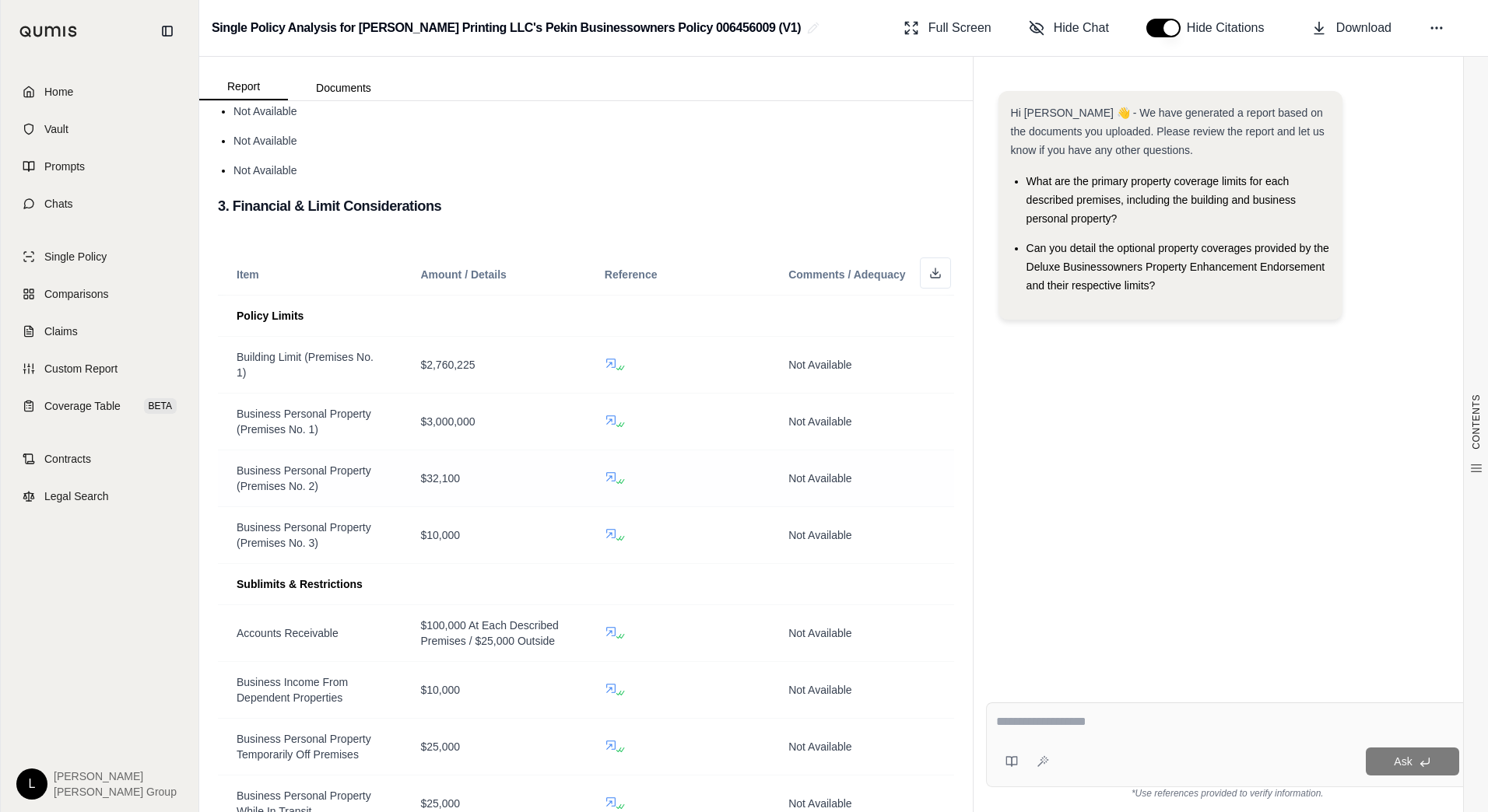
scroll to position [934, 0]
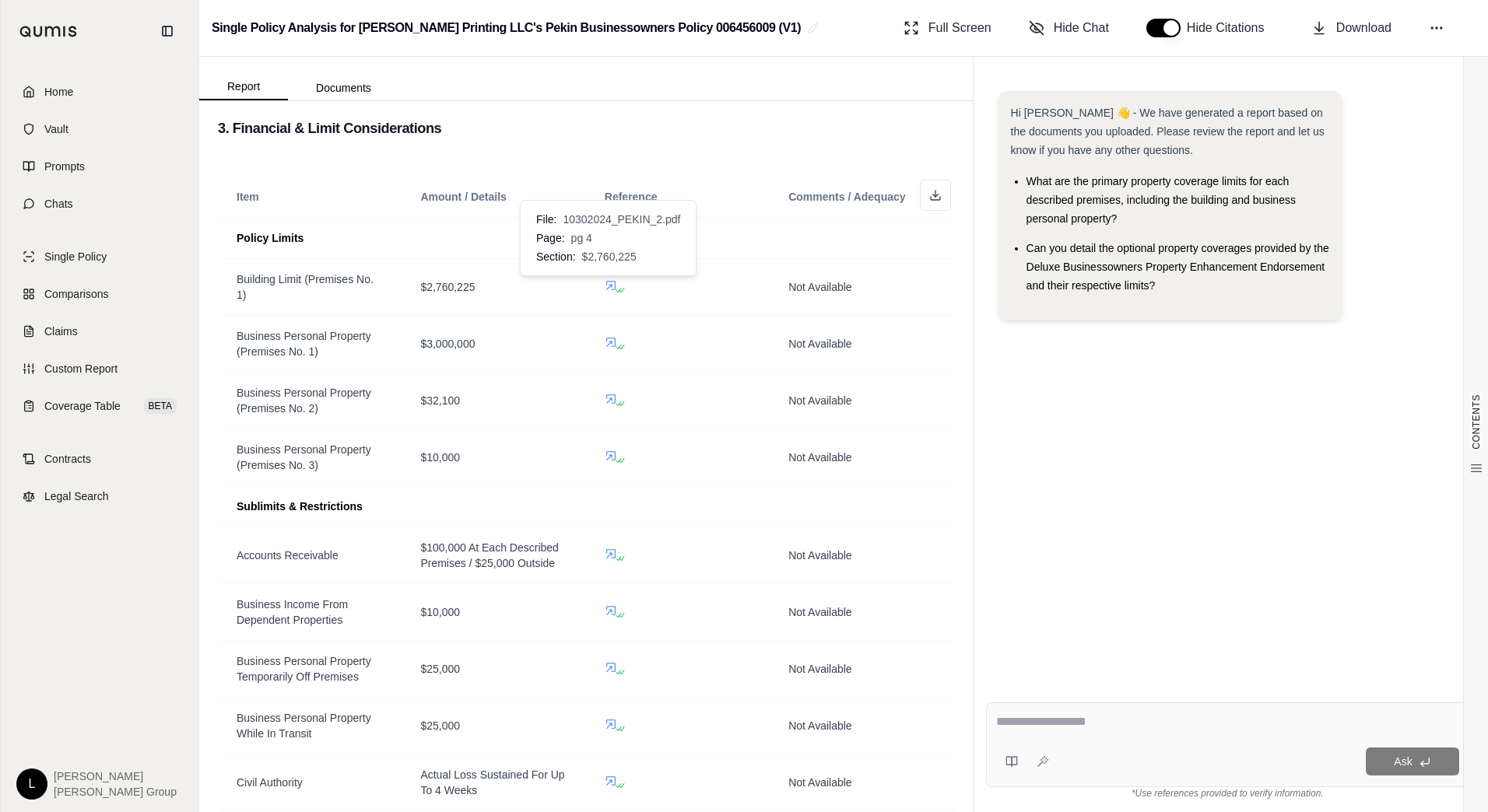
click at [605, 284] on icon at bounding box center [611, 285] width 12 height 12
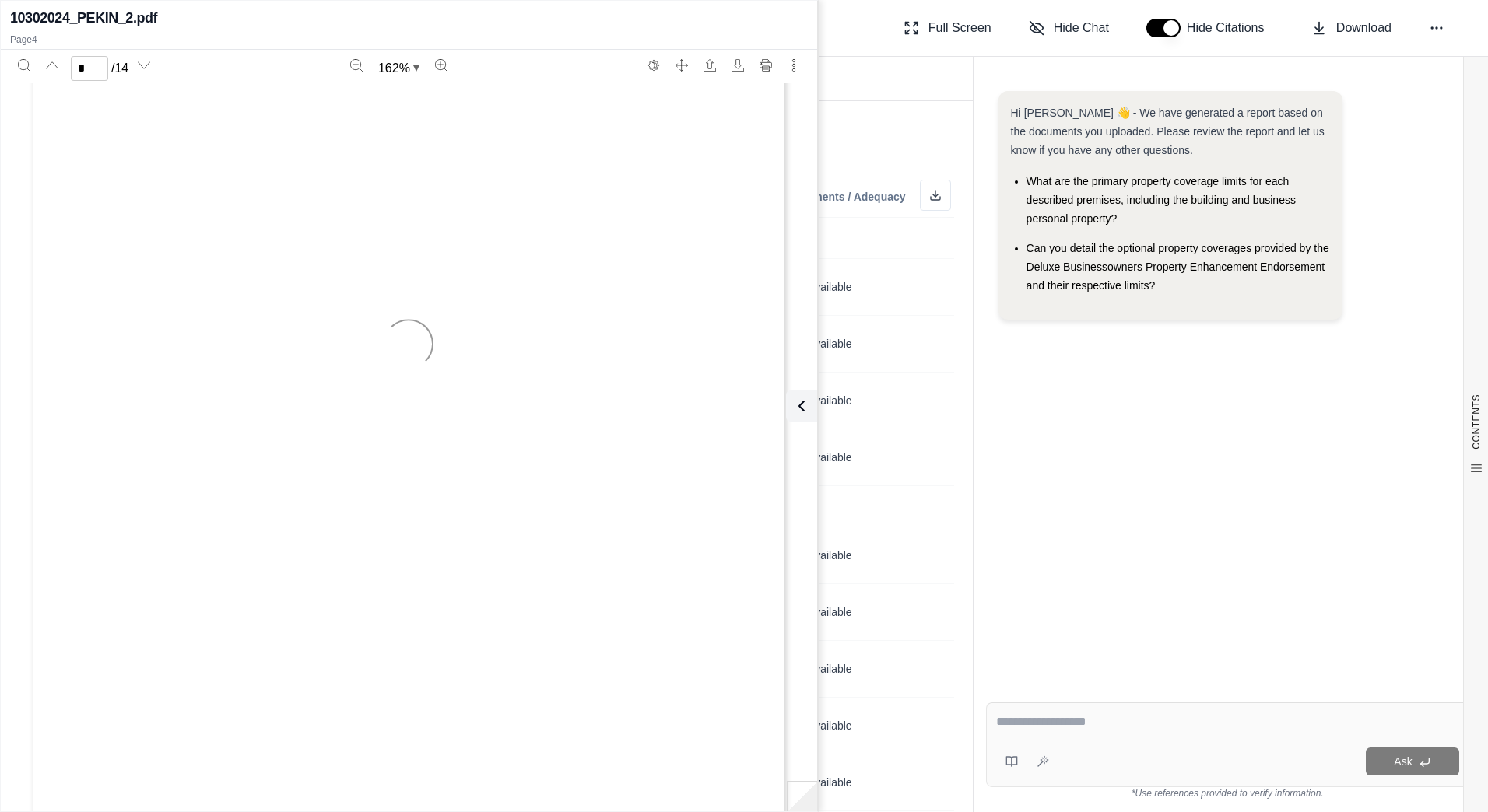
type input "*"
click at [805, 398] on icon at bounding box center [798, 406] width 18 height 18
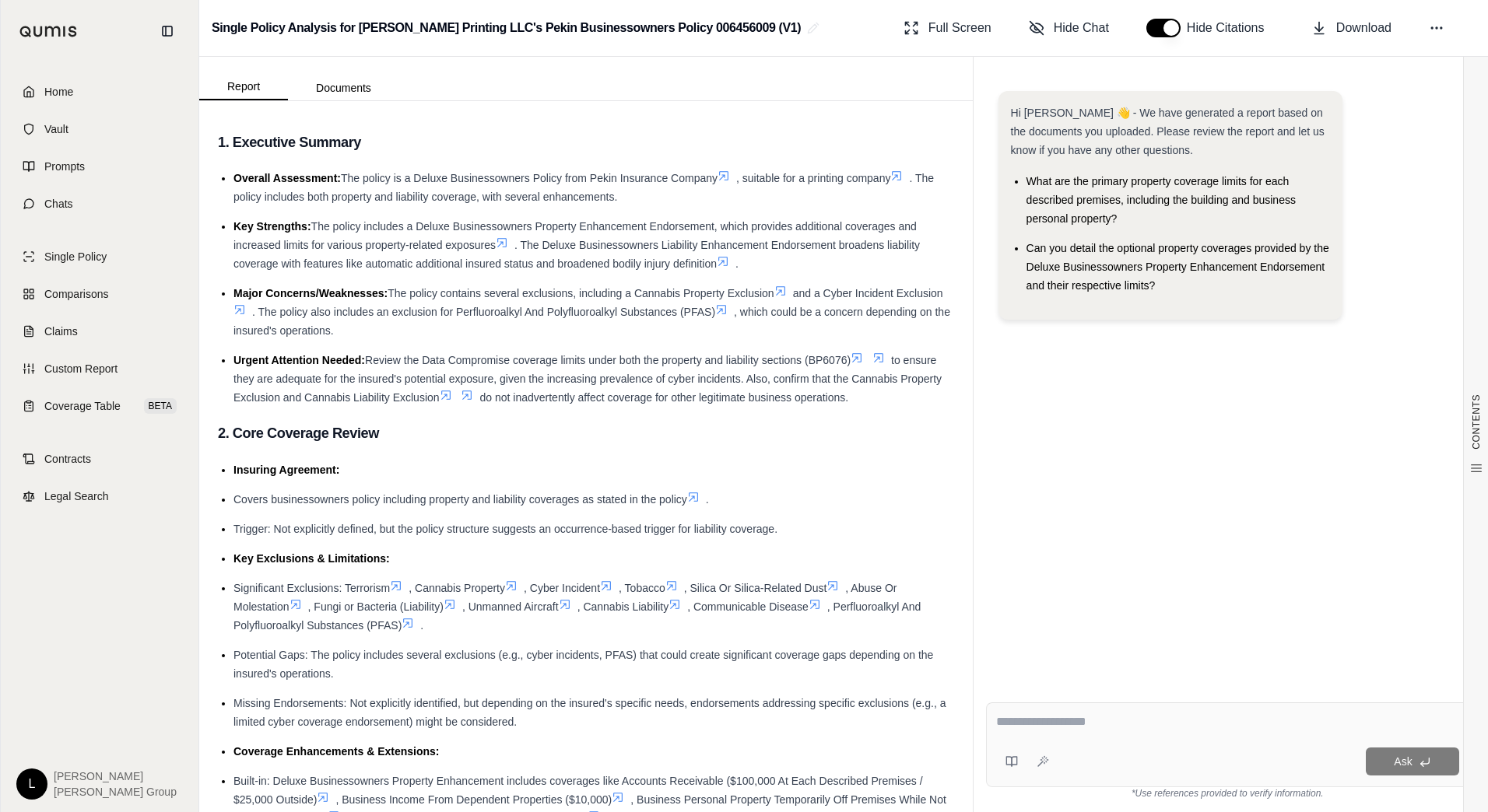
scroll to position [0, 0]
